Goal: Task Accomplishment & Management: Manage account settings

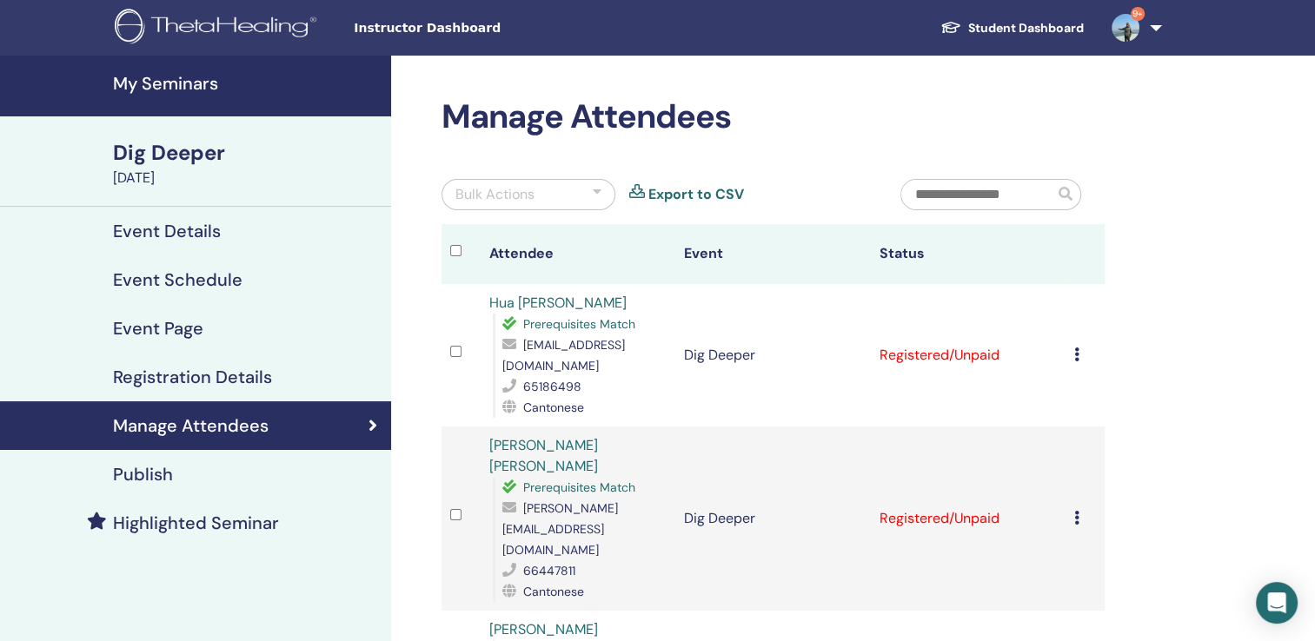
scroll to position [261, 0]
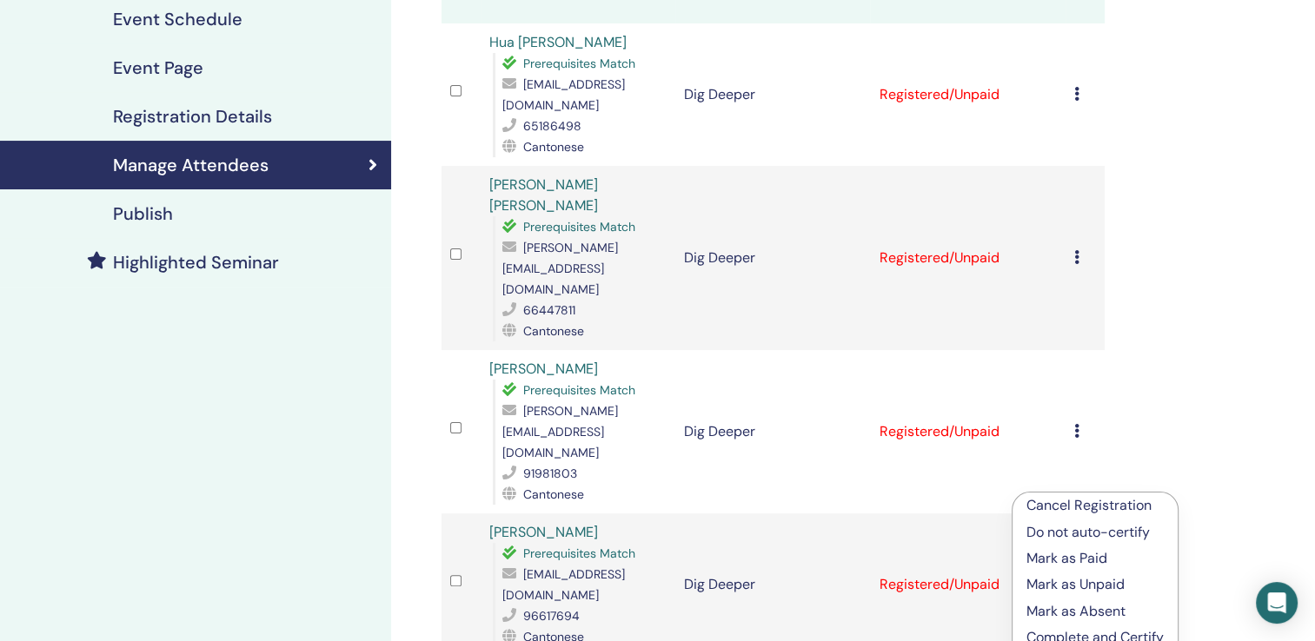
click at [1082, 95] on div "Cancel Registration Do not auto-certify Mark as Paid Mark as Unpaid Mark as Abs…" at bounding box center [1085, 94] width 22 height 21
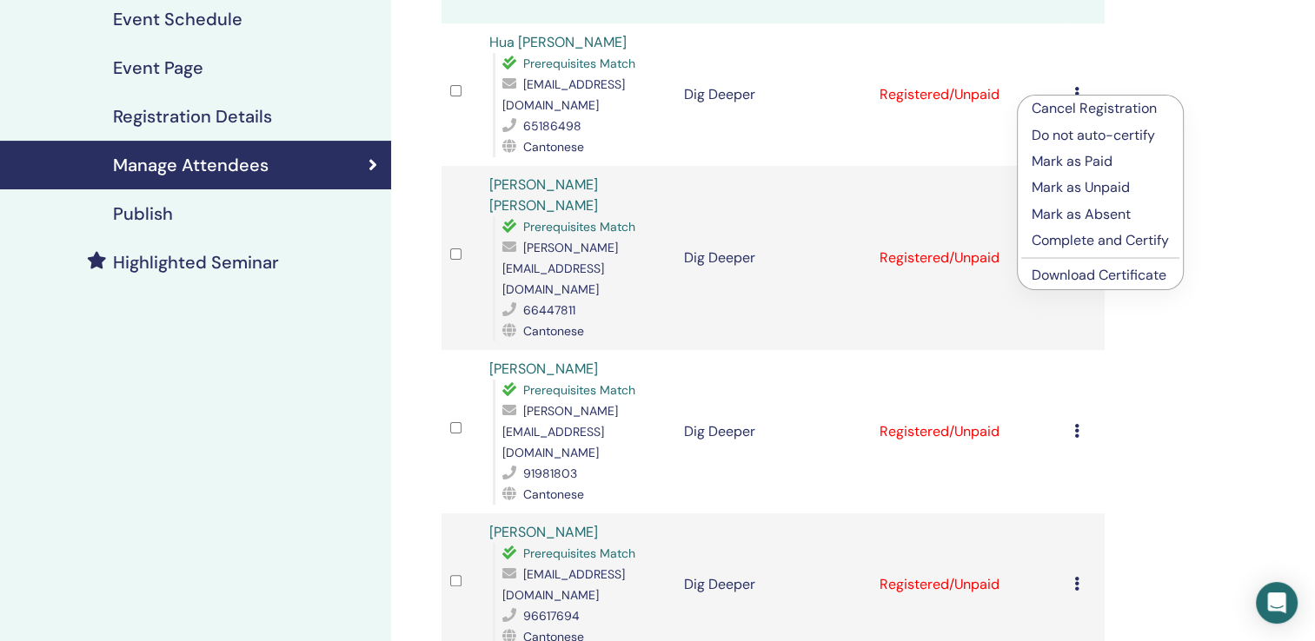
click at [1064, 245] on p "Complete and Certify" at bounding box center [1100, 240] width 137 height 21
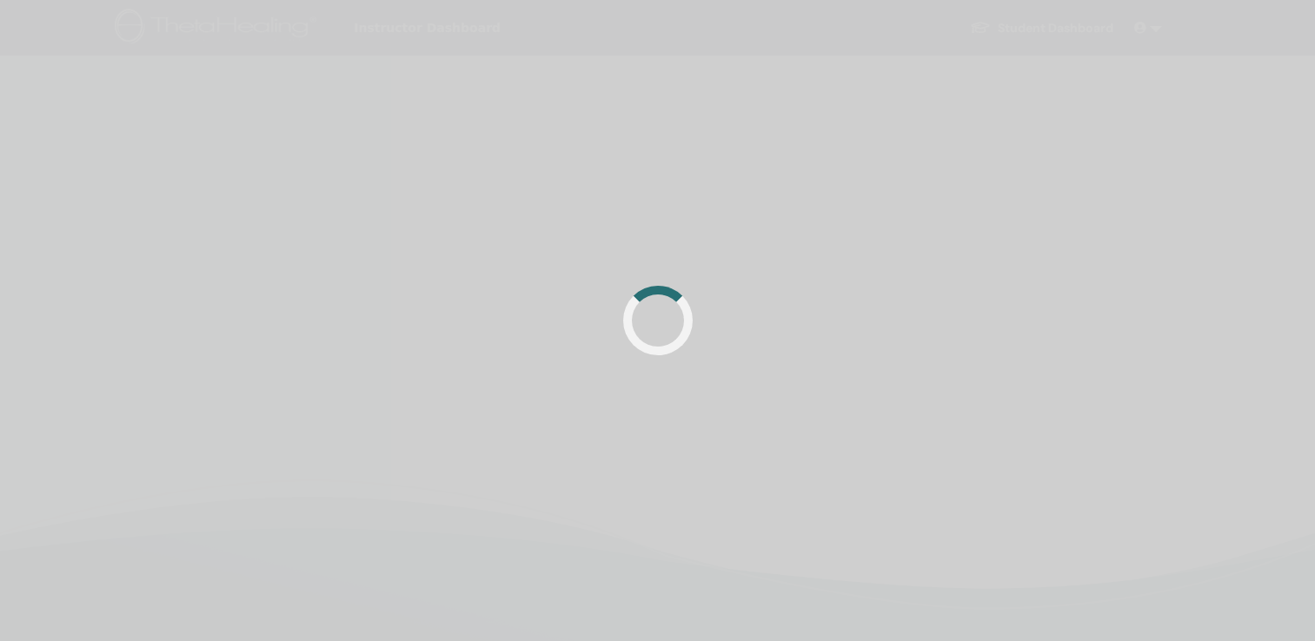
scroll to position [261, 0]
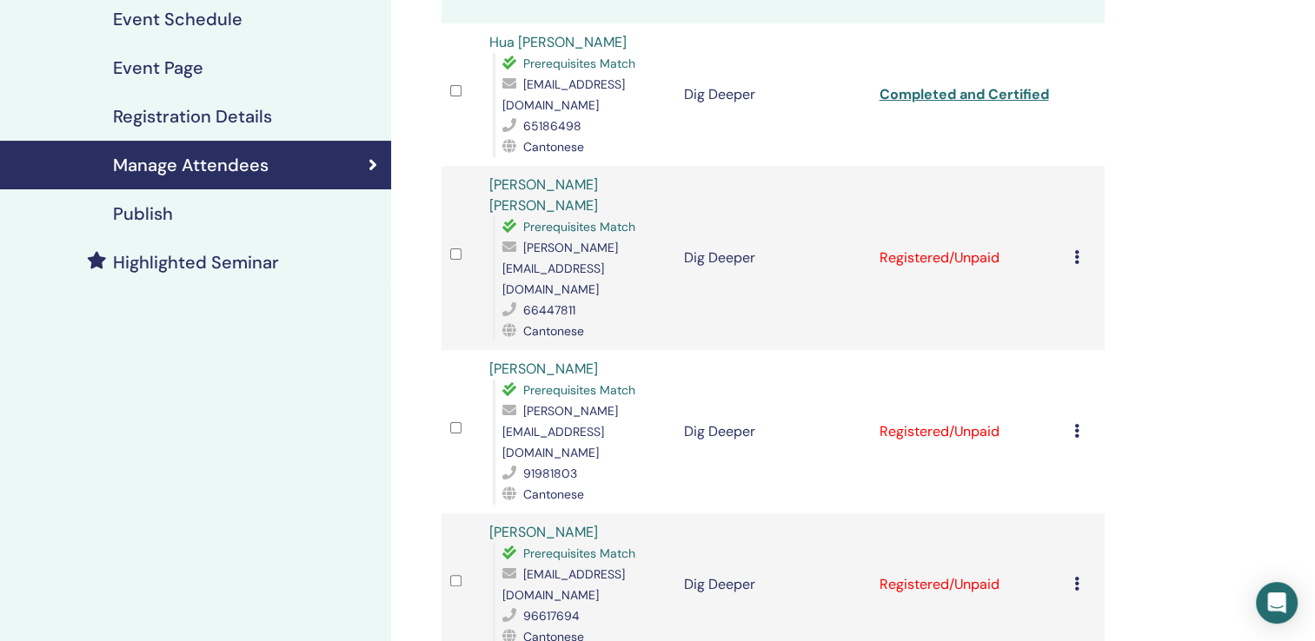
click at [1074, 250] on icon at bounding box center [1076, 257] width 5 height 14
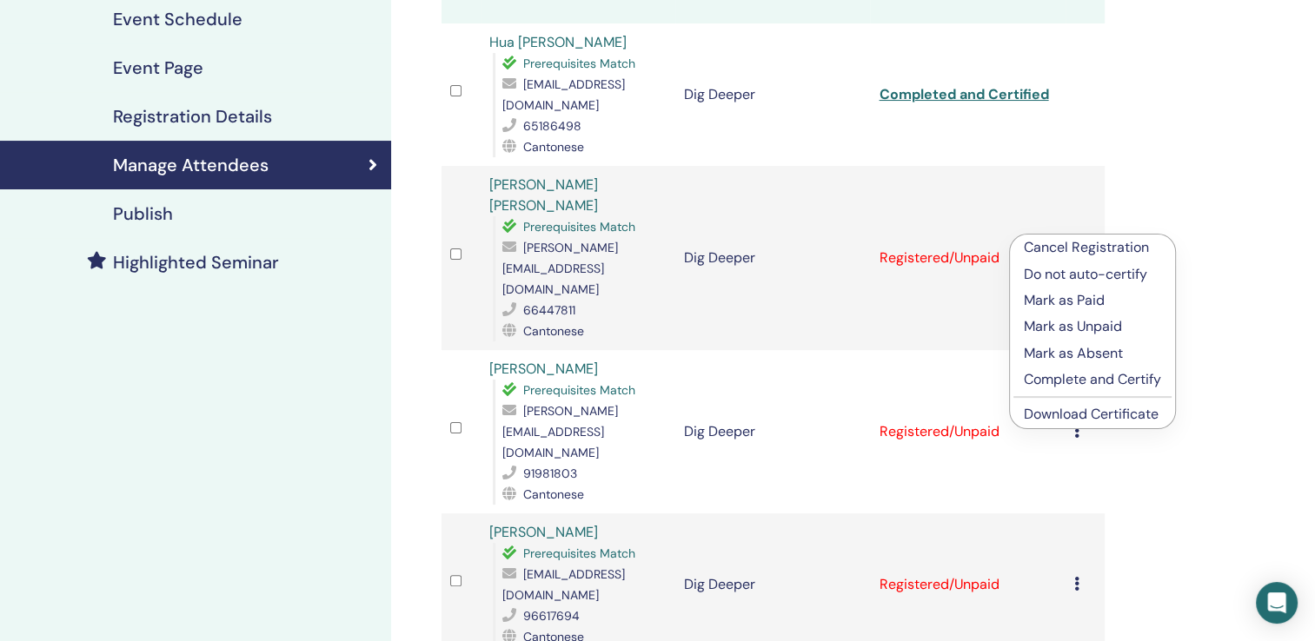
click at [1078, 381] on p "Complete and Certify" at bounding box center [1092, 379] width 137 height 21
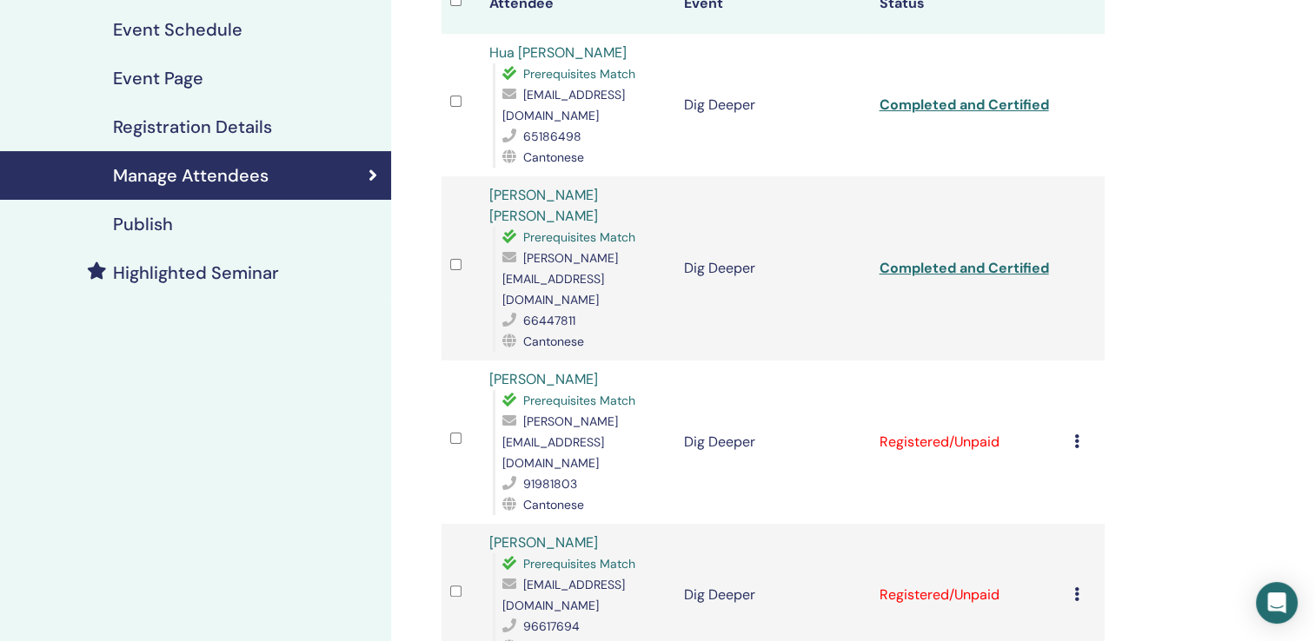
scroll to position [435, 0]
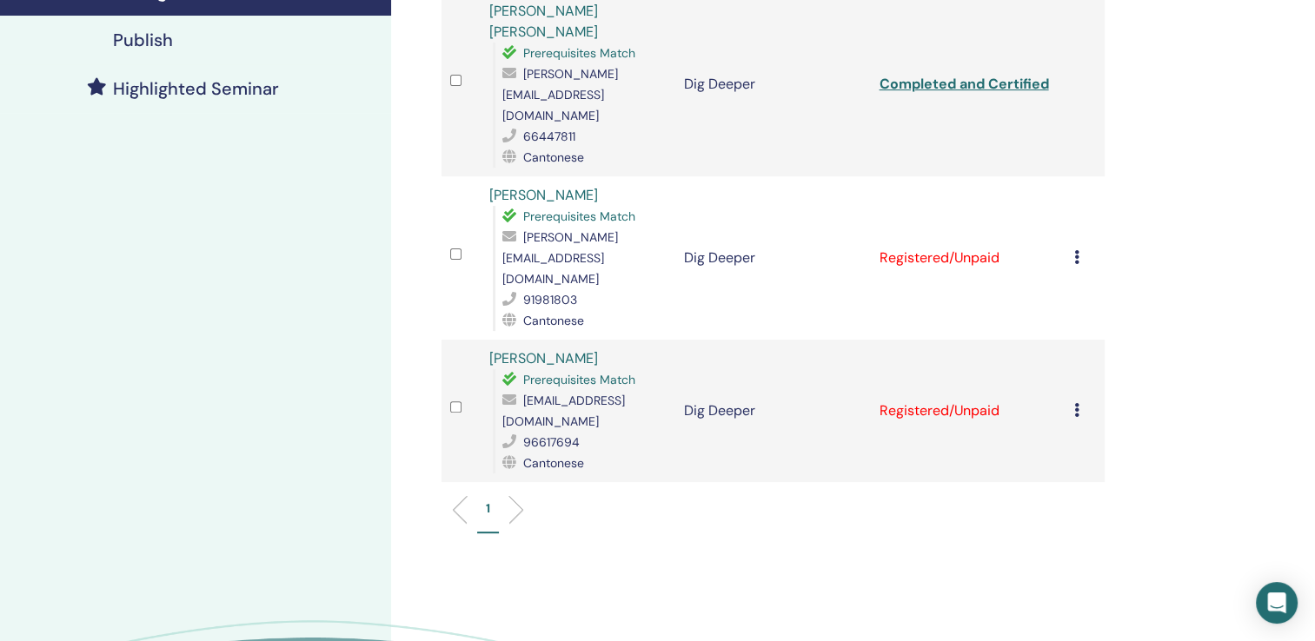
click at [1076, 250] on icon at bounding box center [1076, 257] width 5 height 14
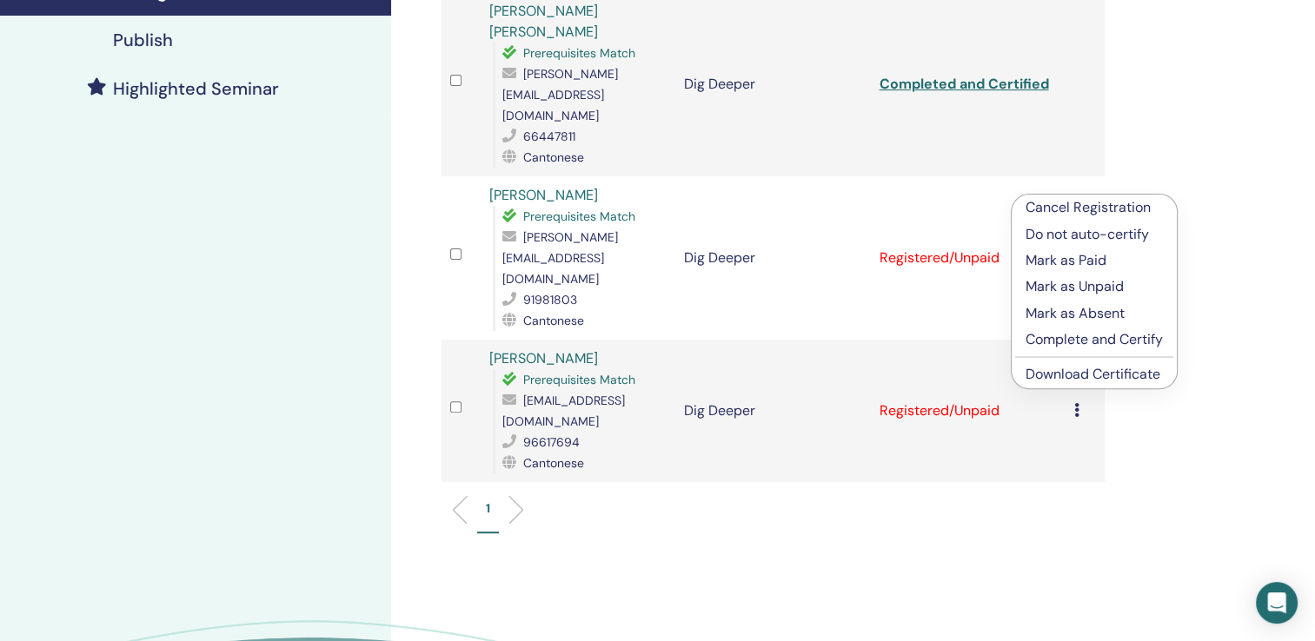
click at [1088, 345] on p "Complete and Certify" at bounding box center [1093, 339] width 137 height 21
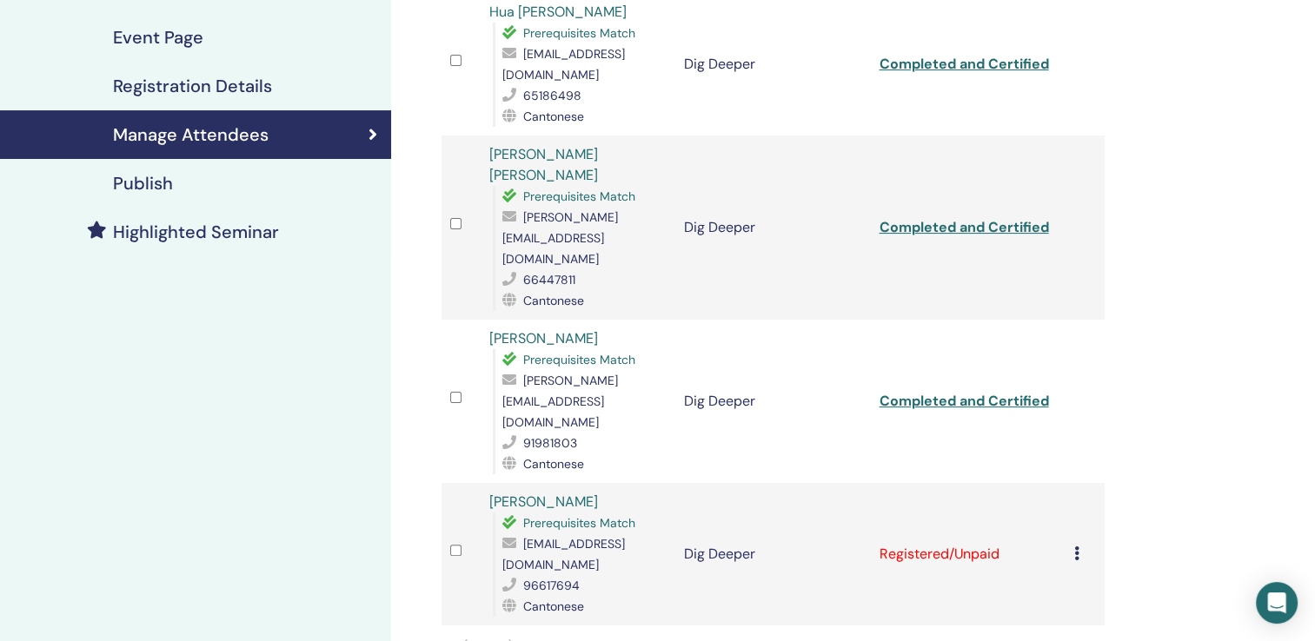
scroll to position [348, 0]
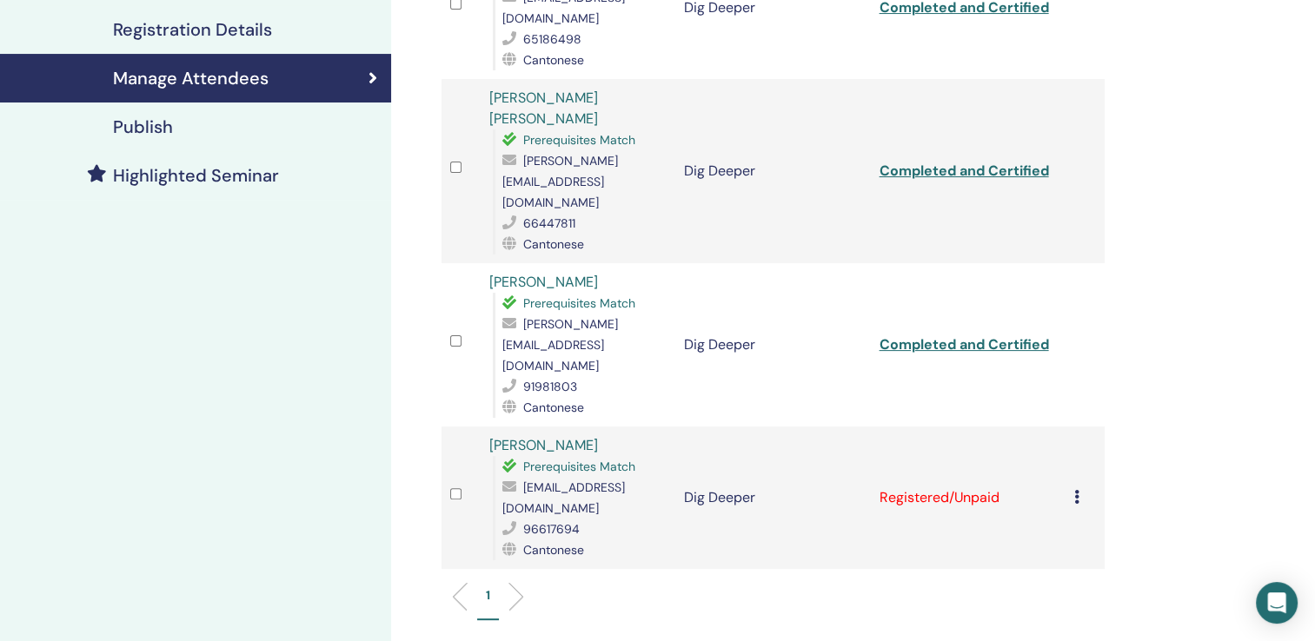
click at [1076, 490] on icon at bounding box center [1076, 497] width 5 height 14
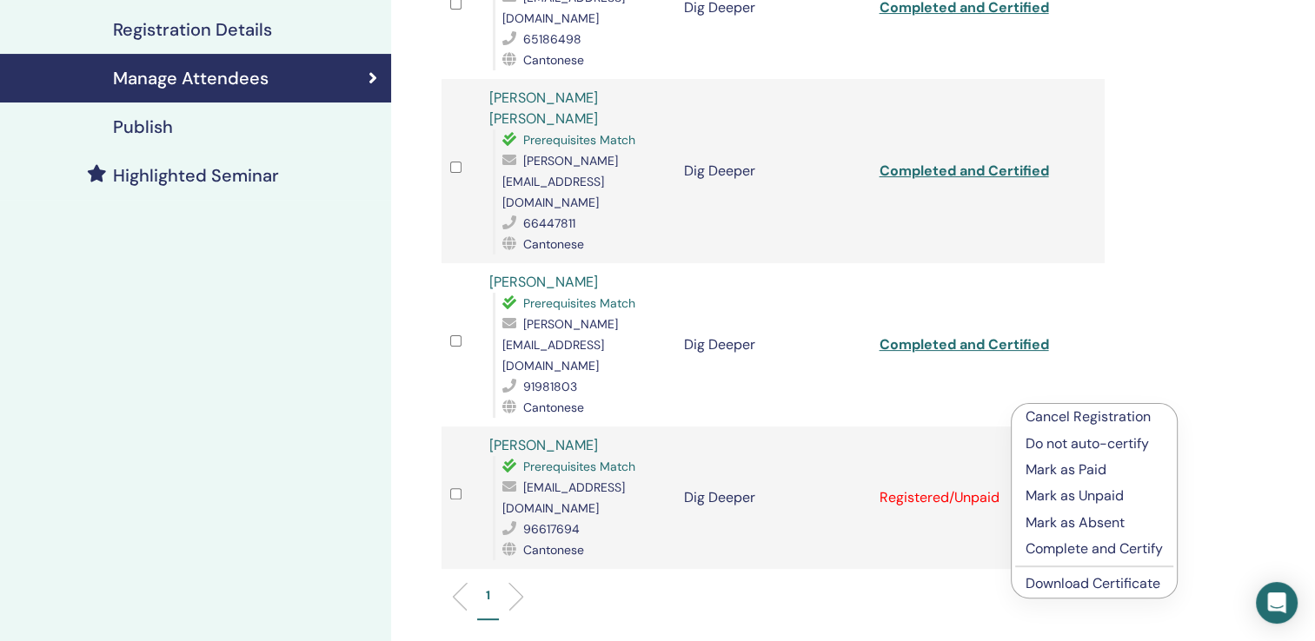
click at [1077, 551] on p "Complete and Certify" at bounding box center [1093, 549] width 137 height 21
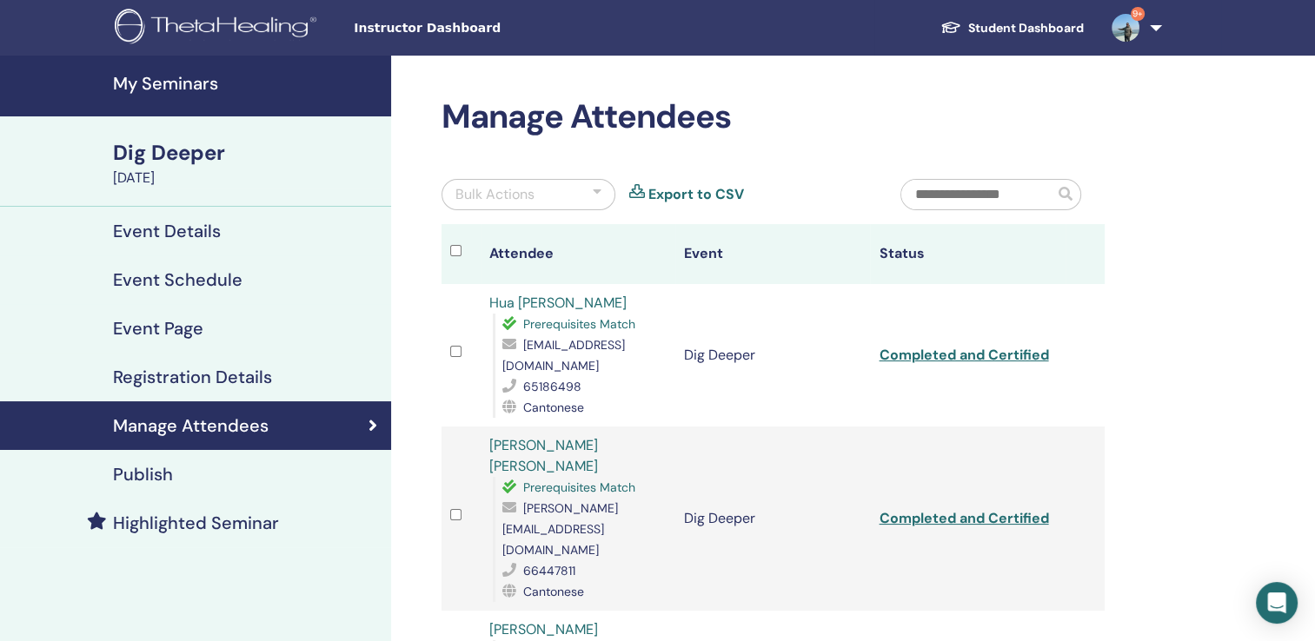
click at [1153, 28] on link "9+" at bounding box center [1133, 28] width 71 height 56
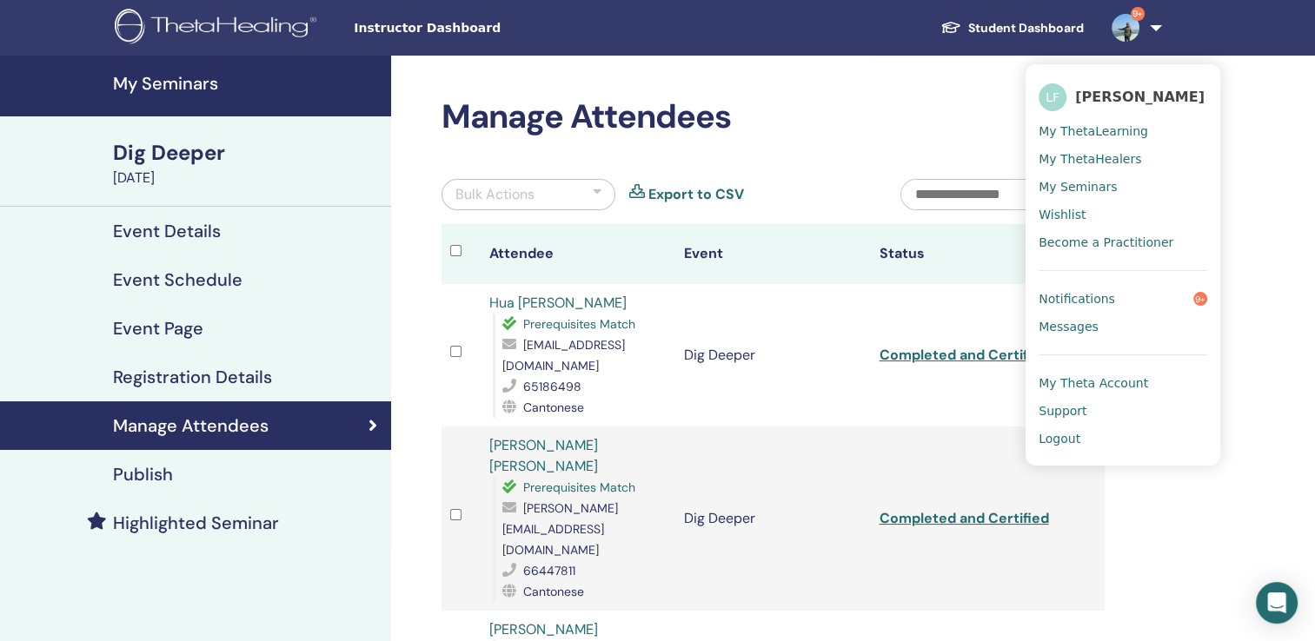
click at [1072, 437] on span "Logout" at bounding box center [1059, 439] width 42 height 16
